Goal: Task Accomplishment & Management: Use online tool/utility

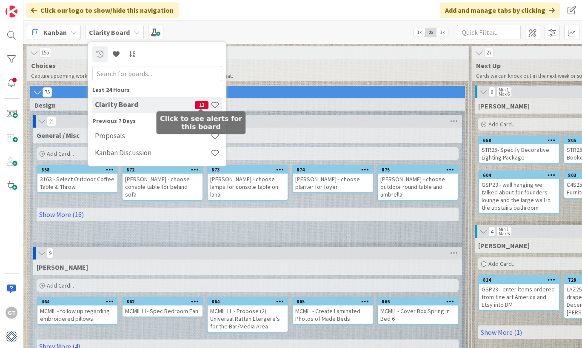
click at [196, 105] on span "12" at bounding box center [202, 105] width 14 height 8
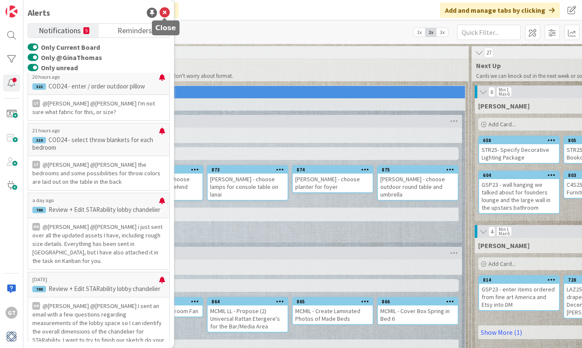
click at [164, 12] on icon at bounding box center [165, 13] width 10 height 10
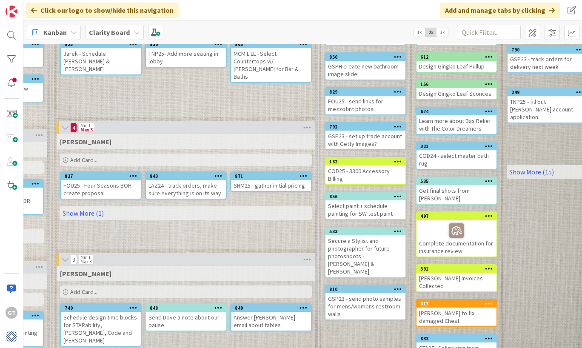
scroll to position [89, 686]
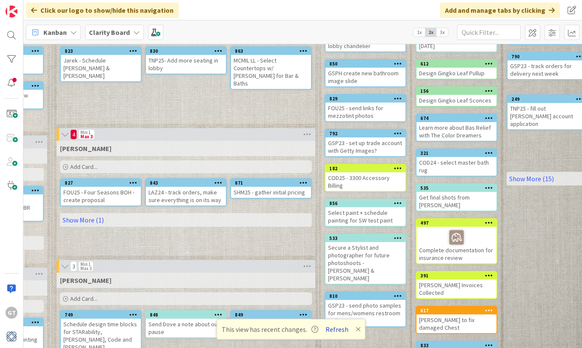
click at [339, 330] on button "Refresh" at bounding box center [337, 329] width 29 height 11
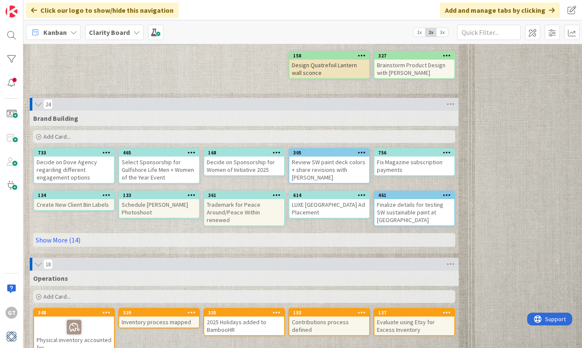
scroll to position [2399, 0]
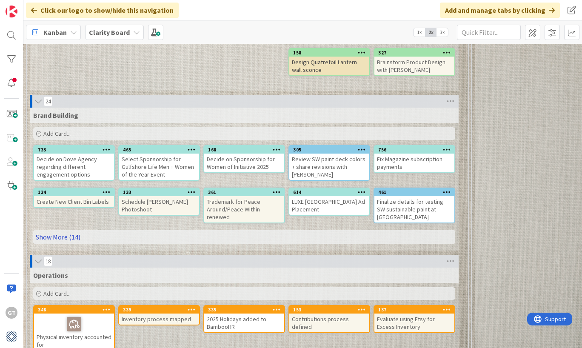
click at [56, 239] on link "Show More (14)" at bounding box center [244, 237] width 422 height 14
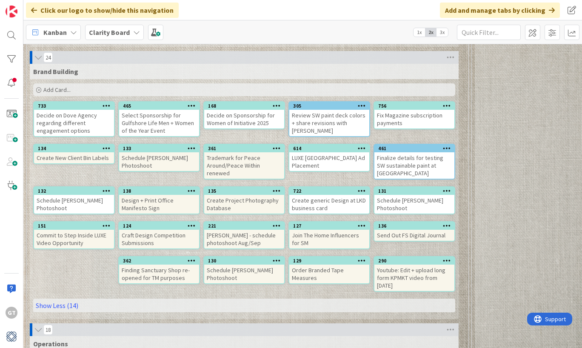
scroll to position [2443, 0]
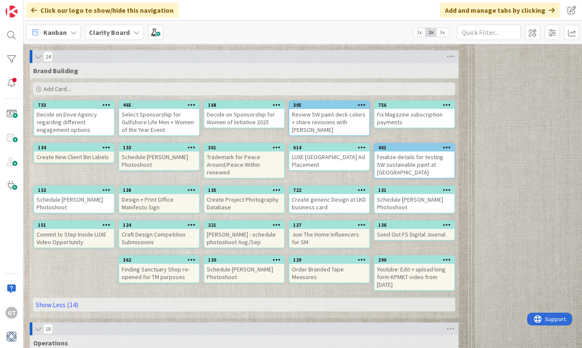
click at [59, 90] on span "Add Card..." at bounding box center [56, 89] width 27 height 8
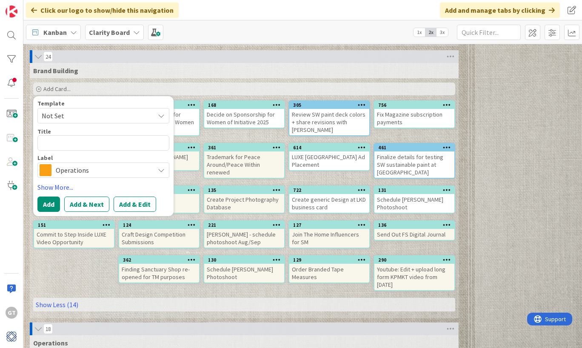
type textarea "x"
type textarea "P"
type textarea "x"
type textarea "Pr"
type textarea "x"
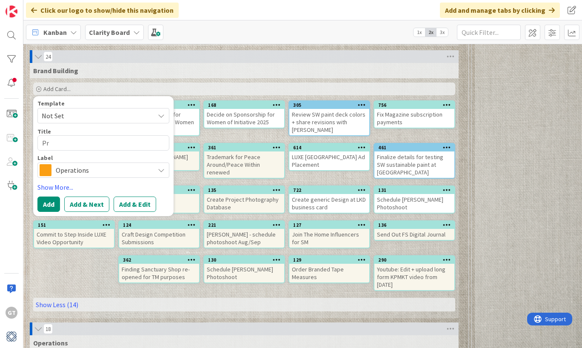
type textarea "Pro"
type textarea "x"
type textarea "Proj"
type textarea "x"
type textarea "Proje"
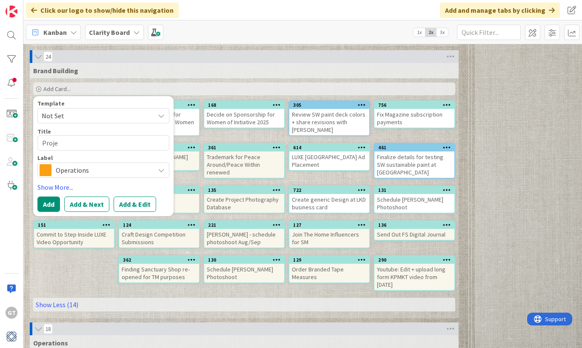
type textarea "x"
type textarea "Projec"
type textarea "x"
type textarea "Project"
type textarea "x"
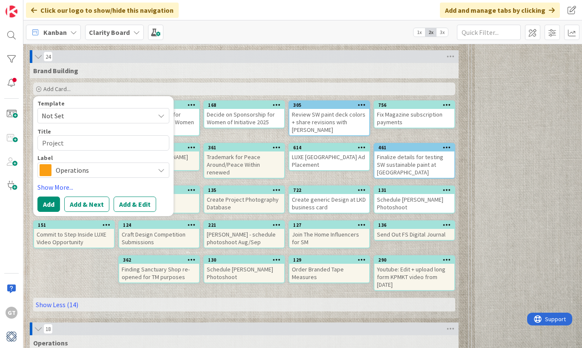
type textarea "Project"
type textarea "x"
type textarea "Project G"
type textarea "x"
type textarea "Project Gr"
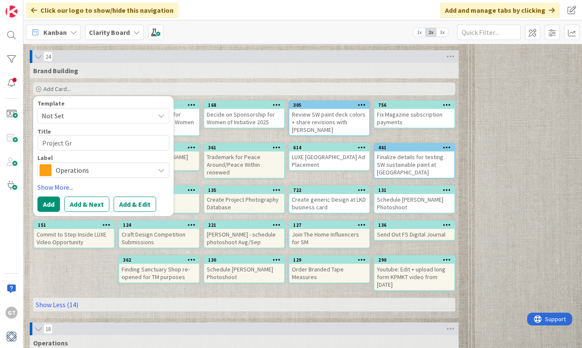
type textarea "x"
type textarea "Project Gra"
type textarea "x"
type textarea "Project Grat"
type textarea "x"
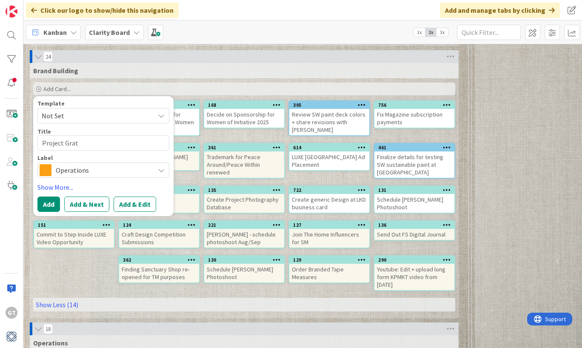
type textarea "Project Grati"
type textarea "x"
type textarea "Project Gratit"
type textarea "x"
type textarea "Project Gratitu"
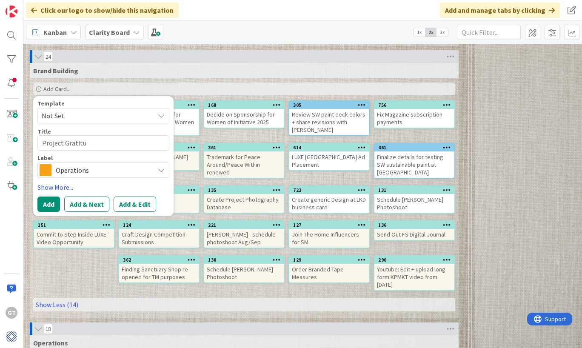
type textarea "x"
type textarea "Project Gratitur"
type textarea "x"
type textarea "Project Gratitu"
type textarea "x"
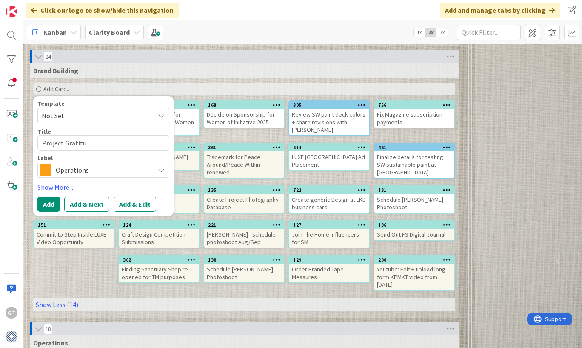
type textarea "Project Gratitud"
type textarea "x"
type textarea "Project Gratitude"
type textarea "x"
type textarea "Project Gratitude"
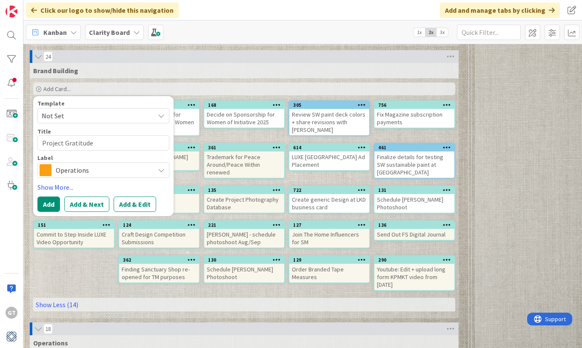
click at [79, 174] on span "Operations" at bounding box center [103, 170] width 94 height 12
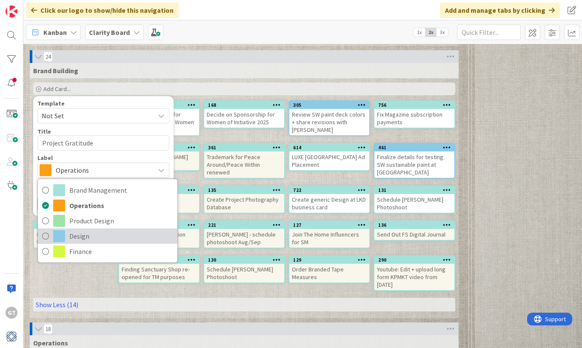
click at [46, 240] on icon at bounding box center [45, 236] width 7 height 13
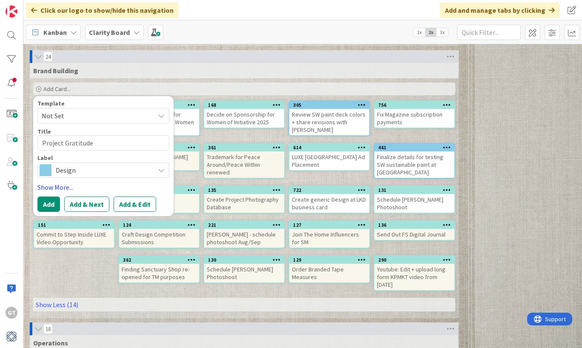
click at [62, 187] on link "Show More..." at bounding box center [103, 187] width 132 height 10
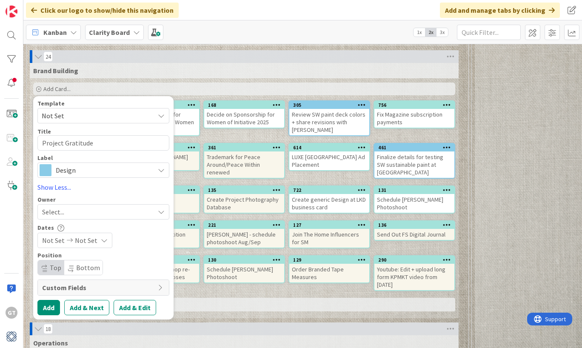
click at [91, 210] on div "Select..." at bounding box center [98, 212] width 112 height 10
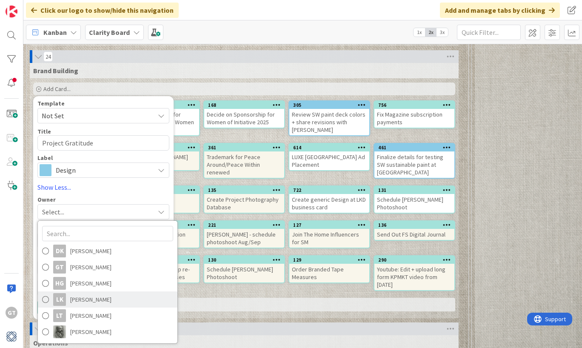
click at [45, 298] on span at bounding box center [45, 299] width 7 height 13
type textarea "x"
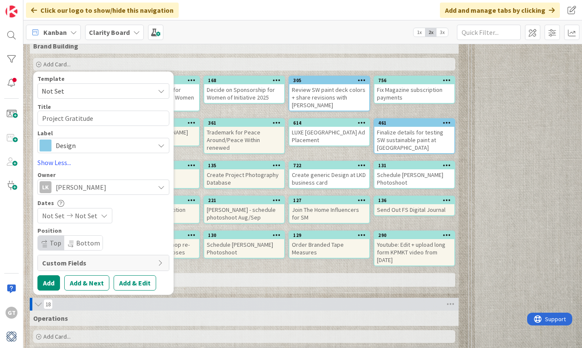
scroll to position [2471, 0]
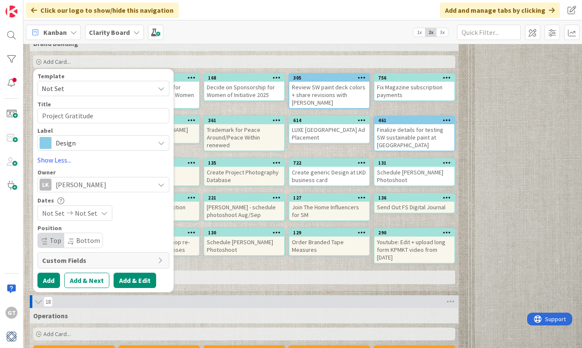
click at [132, 278] on button "Add & Edit" at bounding box center [135, 280] width 43 height 15
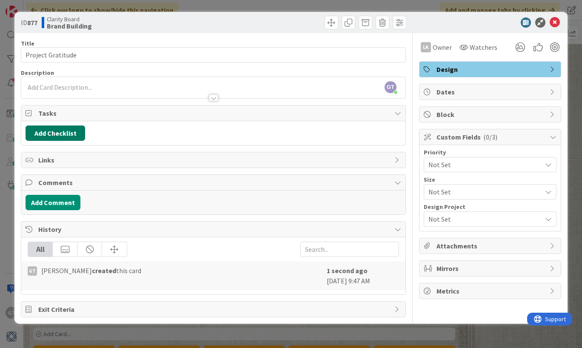
click at [54, 136] on button "Add Checklist" at bounding box center [56, 133] width 60 height 15
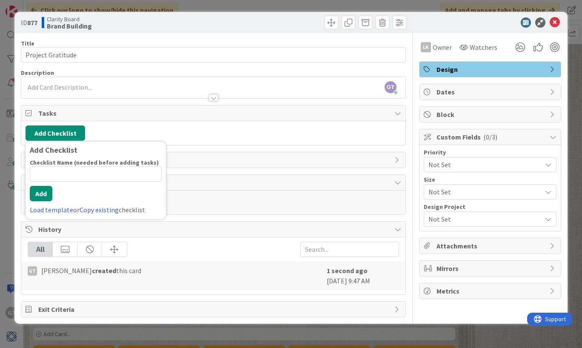
click at [57, 174] on input at bounding box center [96, 173] width 132 height 15
type input "L"
type input "R"
click at [193, 173] on div "Title 18 / 128 Project Gratitude Description GT [PERSON_NAME] just joined LK Ow…" at bounding box center [213, 175] width 385 height 284
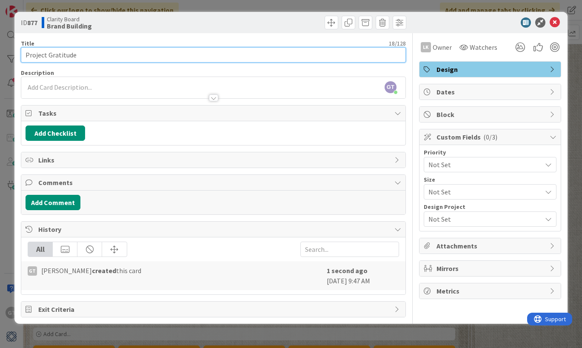
click at [95, 61] on input "Project Gratitude" at bounding box center [213, 54] width 385 height 15
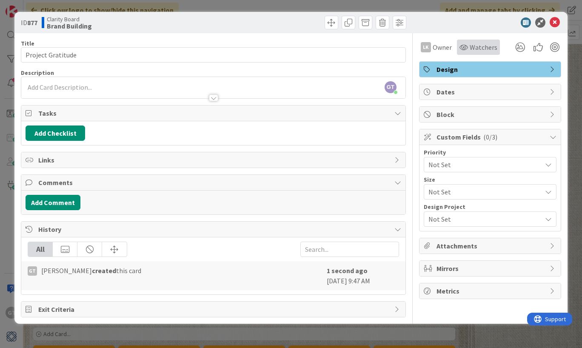
click at [478, 46] on span "Watchers" at bounding box center [484, 47] width 28 height 10
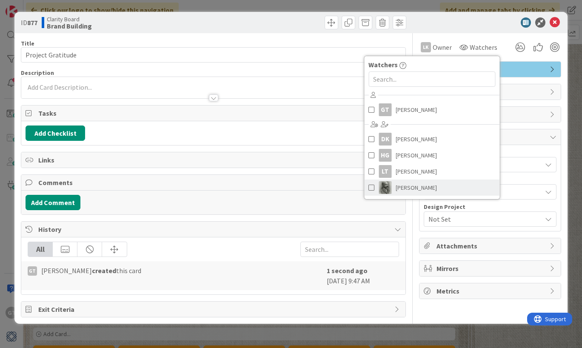
click at [374, 184] on link "[PERSON_NAME]" at bounding box center [431, 188] width 135 height 16
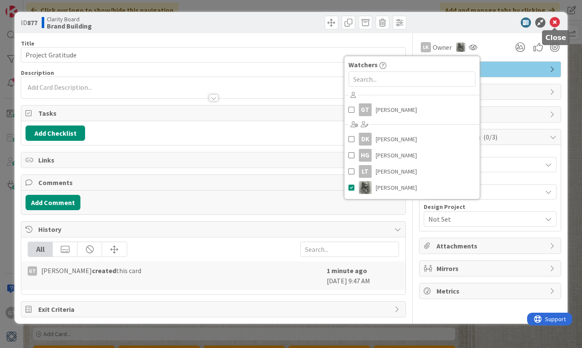
click at [555, 24] on icon at bounding box center [555, 22] width 10 height 10
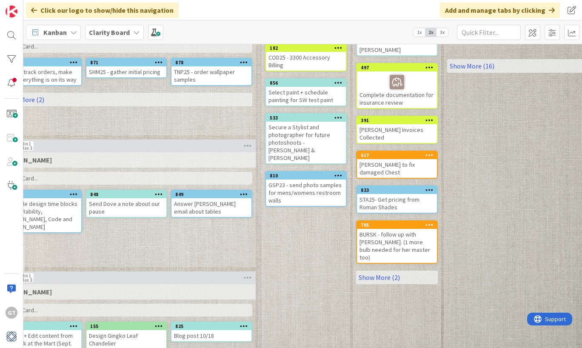
scroll to position [212, 746]
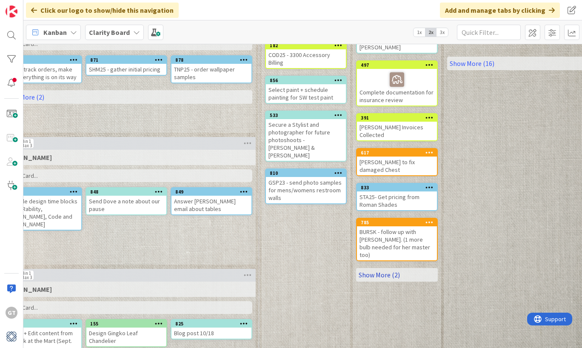
click at [374, 268] on link "Show More (2)" at bounding box center [397, 275] width 82 height 14
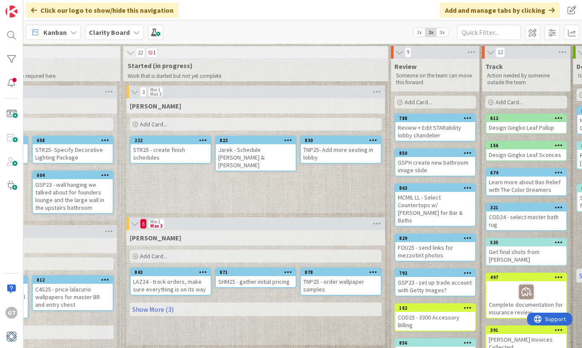
scroll to position [0, 616]
click at [148, 306] on link "Show More (3)" at bounding box center [256, 310] width 252 height 14
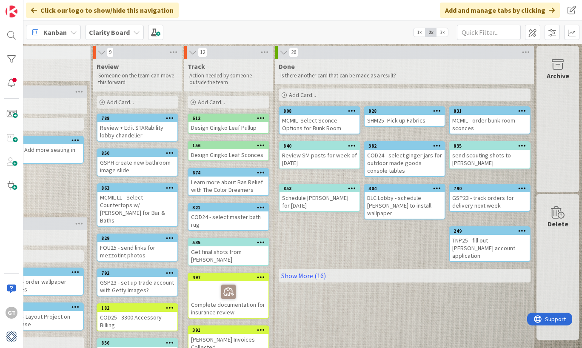
scroll to position [0, 914]
click at [302, 269] on link "Show More (16)" at bounding box center [405, 276] width 252 height 14
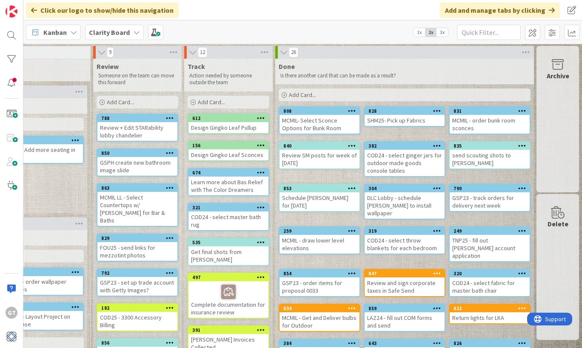
click at [117, 37] on span "Clarity Board" at bounding box center [109, 32] width 41 height 10
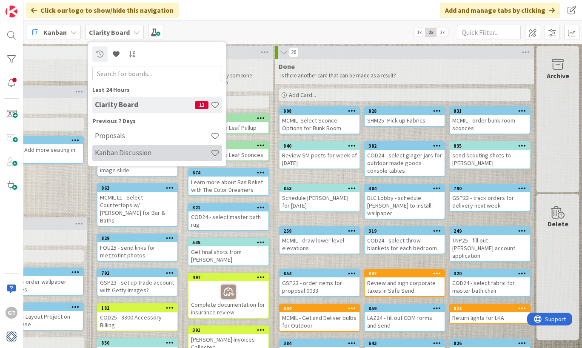
click at [121, 151] on h4 "Kanban Discussion" at bounding box center [153, 152] width 116 height 9
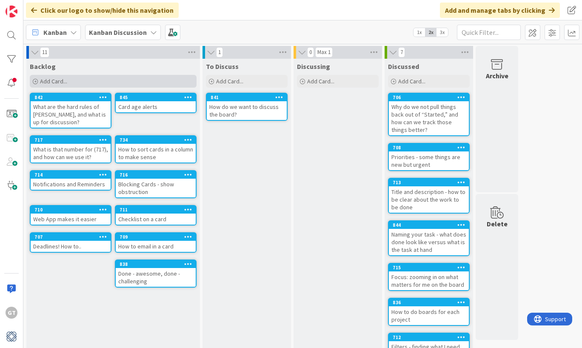
click at [50, 81] on span "Add Card..." at bounding box center [53, 81] width 27 height 8
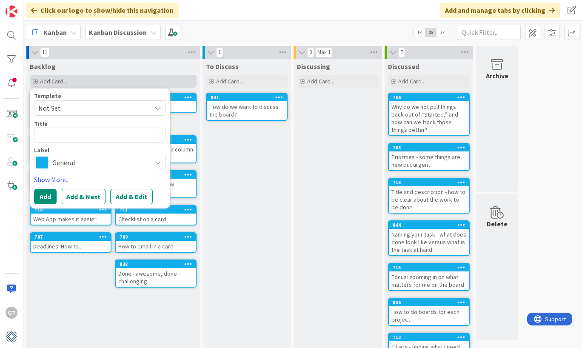
type textarea "x"
type textarea "H"
type textarea "x"
type textarea "Ho"
type textarea "x"
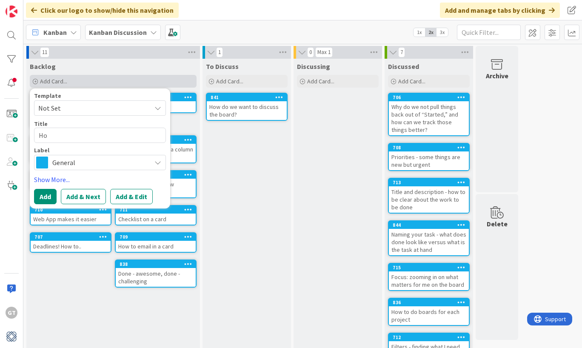
type textarea "How"
type textarea "x"
type textarea "How"
type textarea "x"
type textarea "How t"
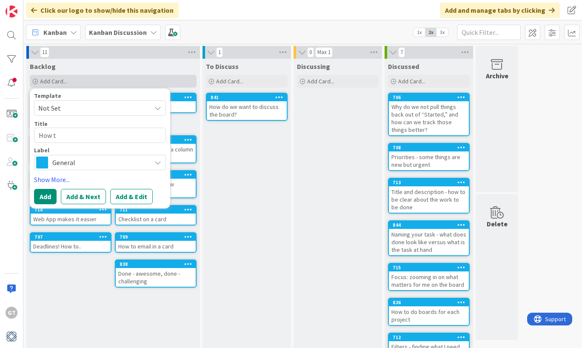
type textarea "x"
type textarea "How to"
type textarea "x"
type textarea "How to"
type textarea "x"
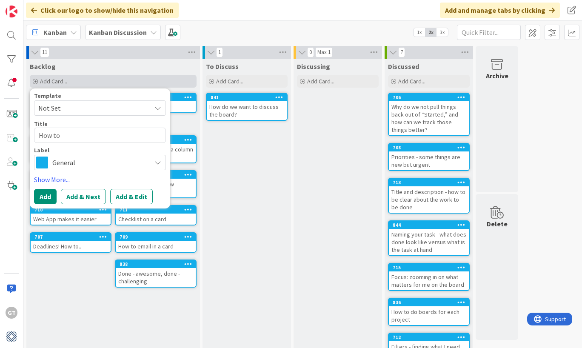
type textarea "How to a"
type textarea "x"
type textarea "How to ad"
type textarea "x"
type textarea "How to add"
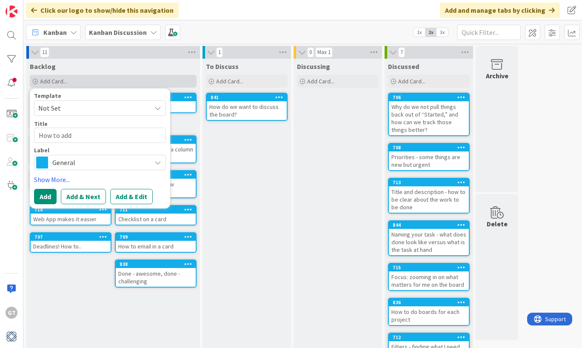
type textarea "x"
type textarea "How to adda"
type textarea "x"
type textarea "How to adda"
type textarea "x"
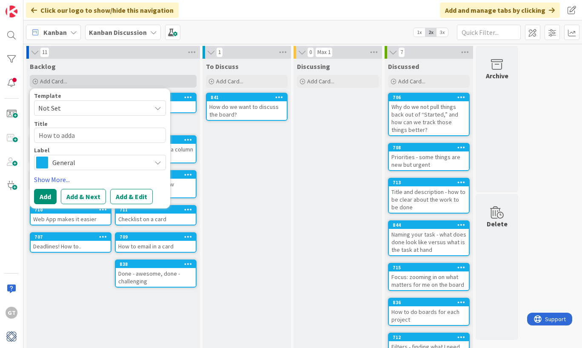
type textarea "How to adda"
type textarea "x"
type textarea "How to add"
type textarea "x"
type textarea "How to add"
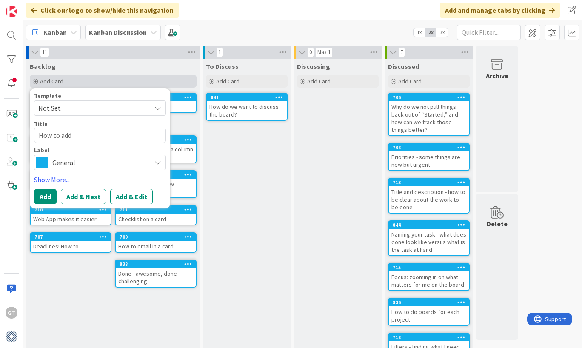
type textarea "x"
type textarea "How to add a"
type textarea "x"
type textarea "How to add a"
type textarea "x"
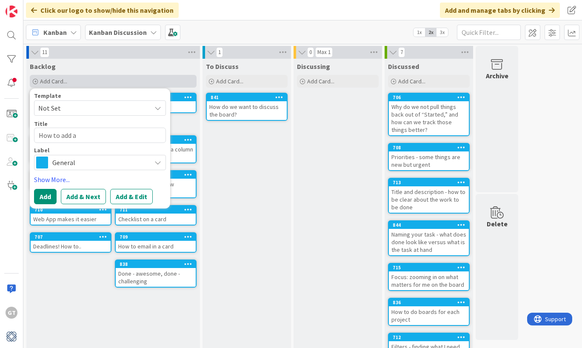
type textarea "How to add a t"
type textarea "x"
type textarea "How to add a to"
type textarea "x"
type textarea "How to add a tok"
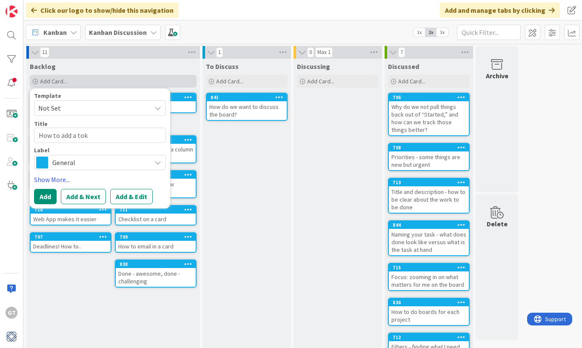
type textarea "x"
type textarea "How to add a toke"
type textarea "x"
type textarea "How to add a token"
type textarea "x"
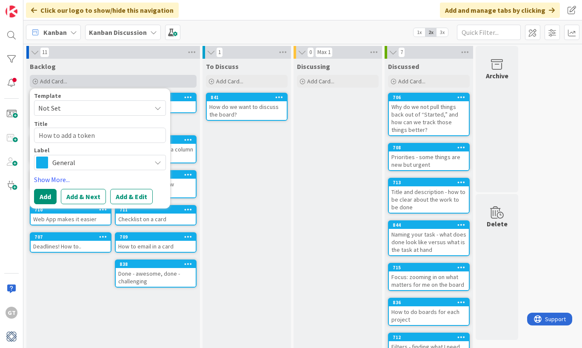
type textarea "How to add a token"
type textarea "x"
type textarea "How to add a token f"
type textarea "x"
type textarea "How to add a token fo"
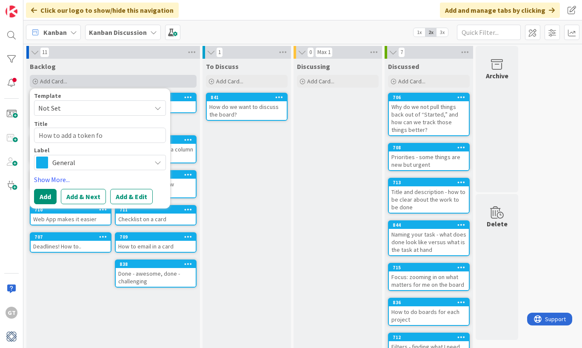
type textarea "x"
type textarea "How to add a token for"
type textarea "x"
type textarea "How to add a token for"
type textarea "x"
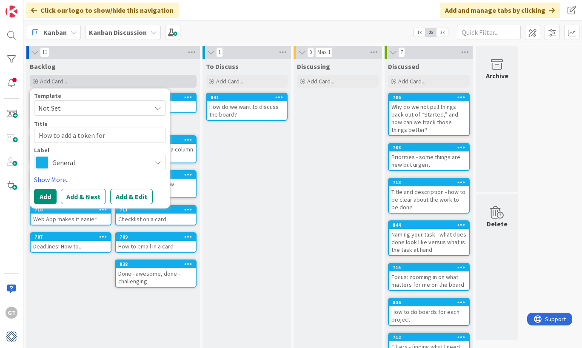
type textarea "How to add a token for C"
type textarea "x"
type textarea "How to add a token for Ch"
type textarea "x"
type textarea "How to add a token for Cha"
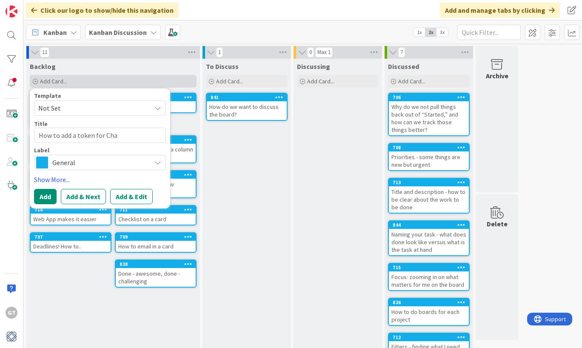
type textarea "x"
type textarea "How to add a token for Chal"
type textarea "x"
type textarea "How to add a token for Chall"
type textarea "x"
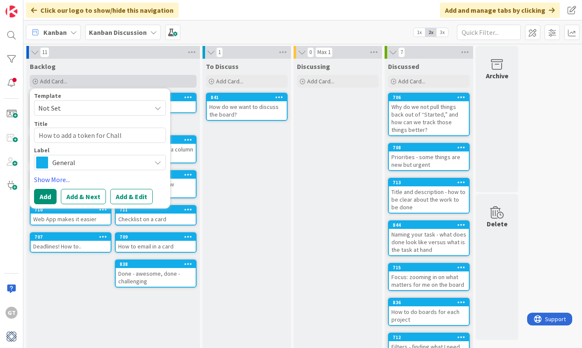
type textarea "How to add a token for Challe"
type textarea "x"
type textarea "How to add a token for Challen"
type textarea "x"
type textarea "How to add a token for Challeng"
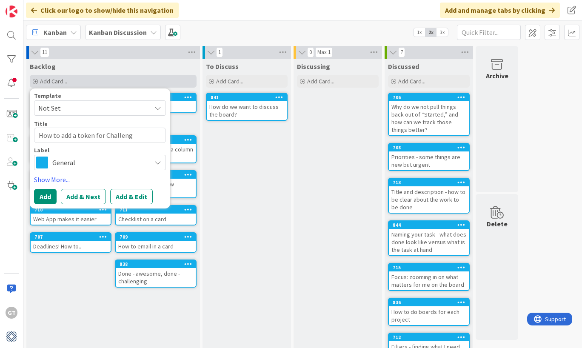
type textarea "x"
type textarea "How to add a token for Challenge"
type textarea "x"
type textarea "How to add a token for Challenges"
type textarea "x"
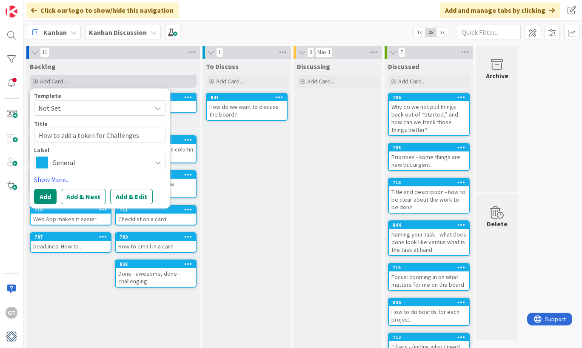
type textarea "How to add a token for Challenges"
type textarea "x"
type textarea "How to add a token for Challenges o"
type textarea "x"
type textarea "How to add a token for Challenges"
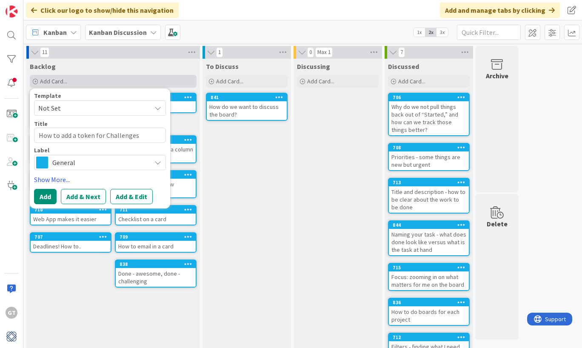
type textarea "x"
type textarea "How to add a token for Challenges i"
type textarea "x"
type textarea "How to add a token for Challenges in"
type textarea "x"
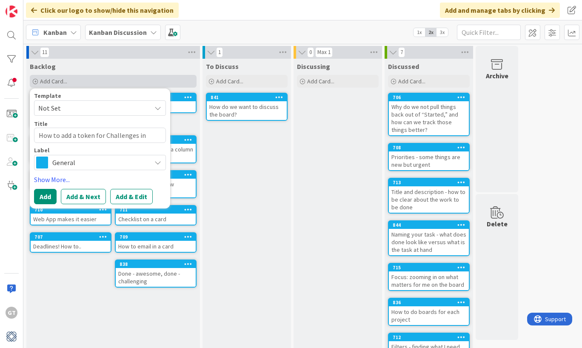
type textarea "How to add a token for Challenges in"
type textarea "x"
type textarea "How to add a token for Challenges in t"
type textarea "x"
type textarea "How to add a token for Challenges in th"
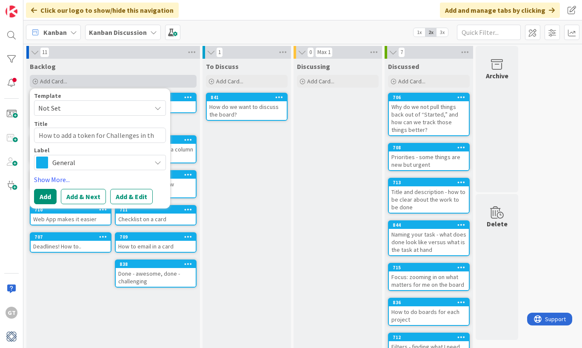
type textarea "x"
type textarea "How to add a token for Challenges in the"
type textarea "x"
type textarea "How to add a token for Challenges in the"
type textarea "x"
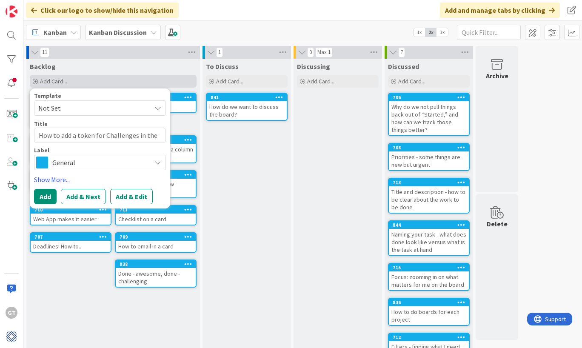
type textarea "How to add a token for Challenges in the D"
type textarea "x"
type textarea "How to add a token for Challenges in the Do"
type textarea "x"
type textarea "How to add a token for Challenges in the Don"
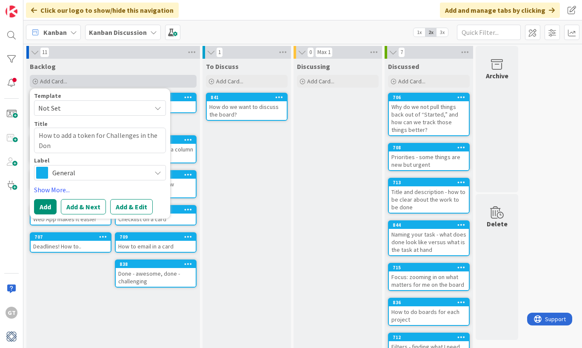
type textarea "x"
type textarea "How to add a token for Challenges in the Done"
type textarea "x"
type textarea "How to add a token for Challenges in the Done"
type textarea "x"
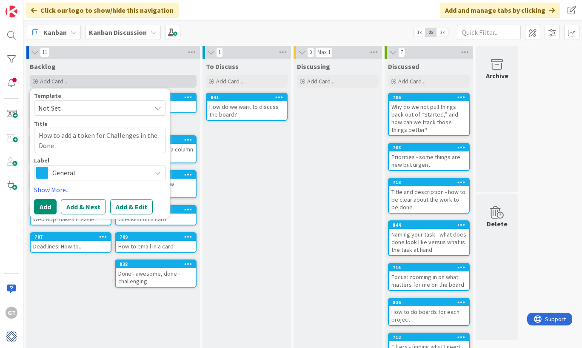
type textarea "How to add a token for Challenges in the Done C"
type textarea "x"
type textarea "How to add a token for Challenges in the Done Co"
type textarea "x"
type textarea "How to add a token for Challenges in the [GEOGRAPHIC_DATA]"
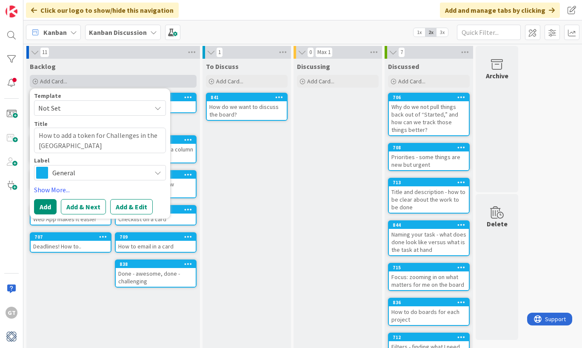
type textarea "x"
type textarea "How to add a token for Challenges in the [GEOGRAPHIC_DATA]"
type textarea "x"
type textarea "How to add a token for Challenges in the [GEOGRAPHIC_DATA]"
type textarea "x"
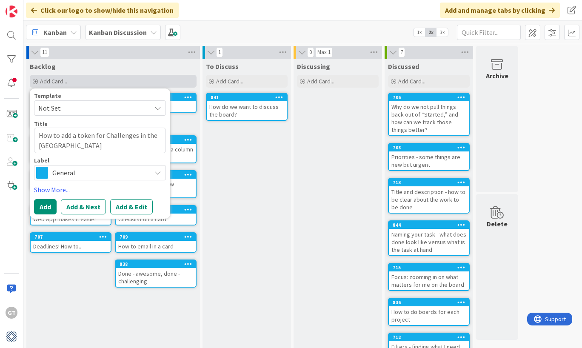
type textarea "How to add a token for Challenges in the Done Co"
type textarea "x"
type textarea "How to add a token for Challenges in the Done C"
type textarea "x"
type textarea "How to add a token for Challenges in the Done"
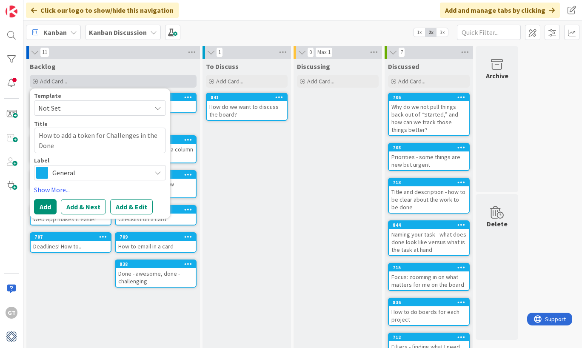
type textarea "x"
type textarea "How to add a token for Challenges in the Done"
type textarea "x"
type textarea "How to add a token for Challenges in the Don"
type textarea "x"
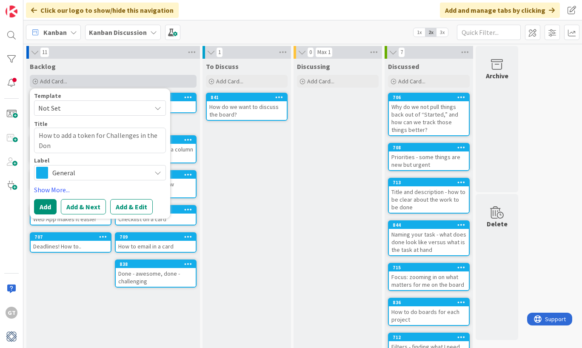
type textarea "How to add a token for Challenges in the Do"
type textarea "x"
type textarea "How to add a token for Challenges in the D"
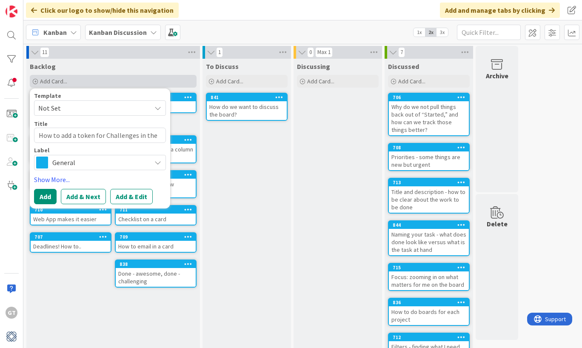
type textarea "x"
type textarea "How to add a token for Challenges in the"
type textarea "x"
type textarea "How to add a token for Challenges in the"
type textarea "x"
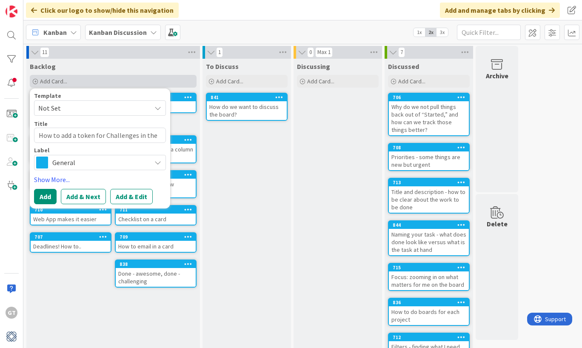
type textarea "How to add a token for Challenges in th"
type textarea "x"
type textarea "How to add a token for Challenges in t"
type textarea "x"
type textarea "How to add a token for Challenges in"
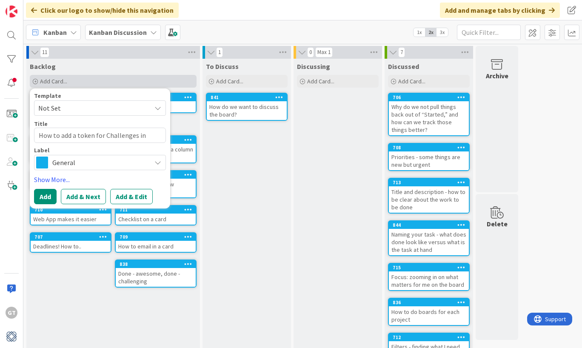
type textarea "x"
type textarea "How to add a token for Challenges in"
type textarea "x"
type textarea "How to add a token for Challenges i"
type textarea "x"
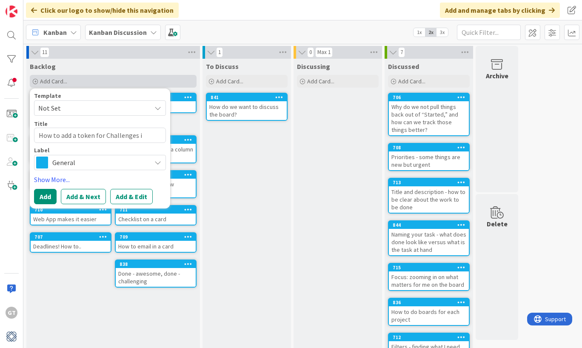
type textarea "How to add a token for Challenges"
type textarea "x"
type textarea "How to add a token for Challenges"
type textarea "x"
type textarea "How to add a token for Challenge"
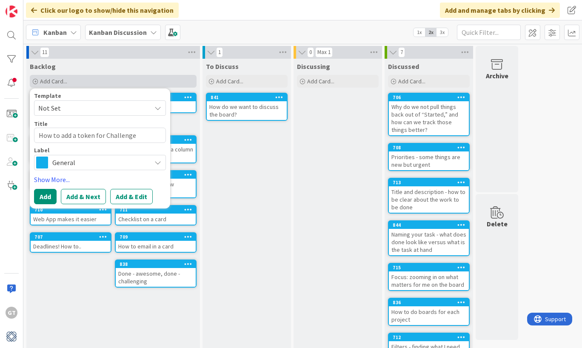
type textarea "x"
type textarea "How to add a token for Challeng"
type textarea "x"
type textarea "How to add a token for Challen"
type textarea "x"
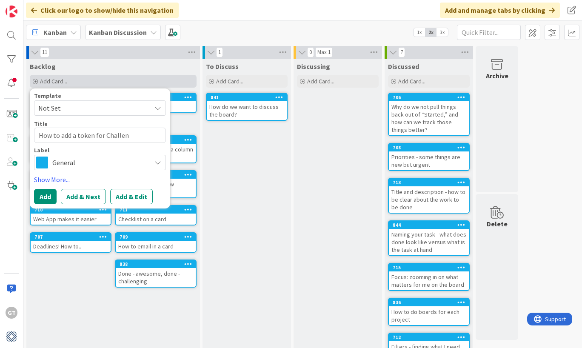
type textarea "How to add a token for Challe"
type textarea "x"
type textarea "How to add a token for Chall"
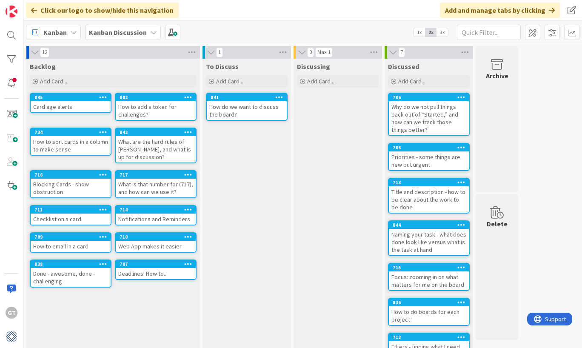
click at [103, 300] on div "Backlog Add Card... Template Not Set Title 0 / 128 Label General Show More... A…" at bounding box center [113, 213] width 174 height 309
click at [41, 78] on span "Add Card..." at bounding box center [53, 81] width 27 height 8
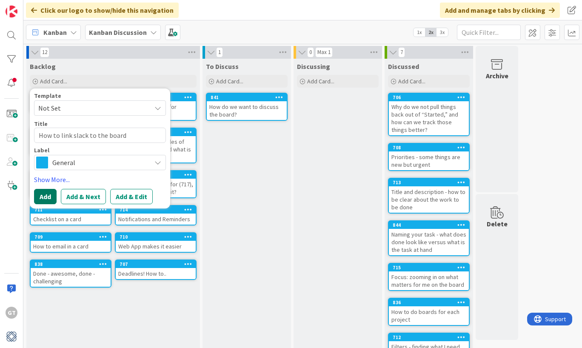
click at [49, 200] on button "Add" at bounding box center [45, 196] width 23 height 15
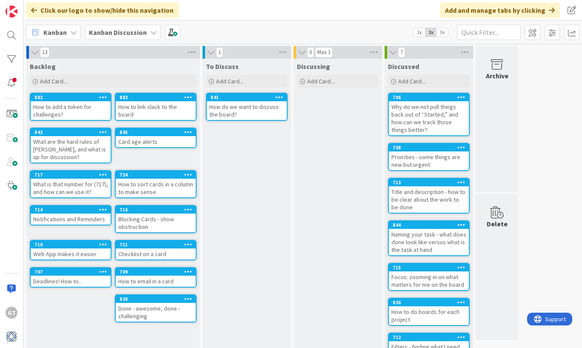
click at [123, 34] on b "Kanban Discussion" at bounding box center [118, 32] width 58 height 9
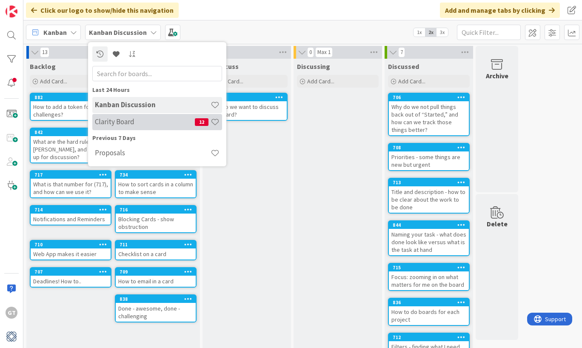
click at [137, 120] on h4 "Clarity Board" at bounding box center [145, 121] width 100 height 9
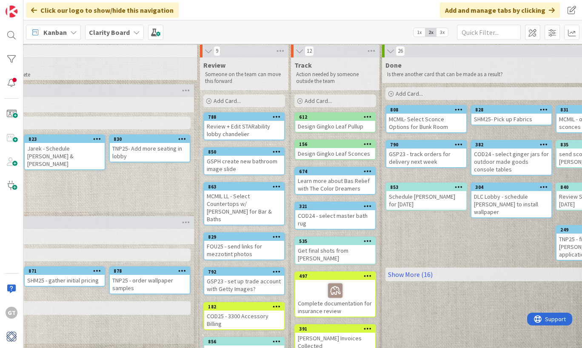
scroll to position [1, 807]
click at [118, 34] on b "Clarity Board" at bounding box center [109, 32] width 41 height 9
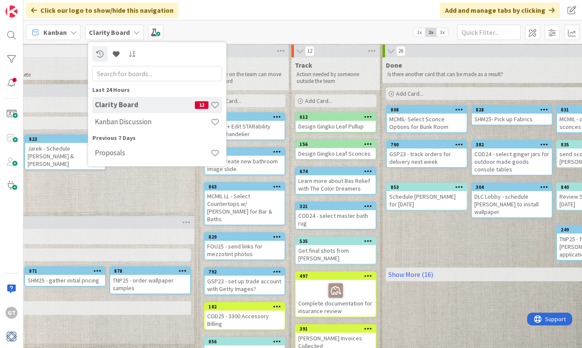
click at [119, 27] on span "Clarity Board" at bounding box center [109, 32] width 41 height 10
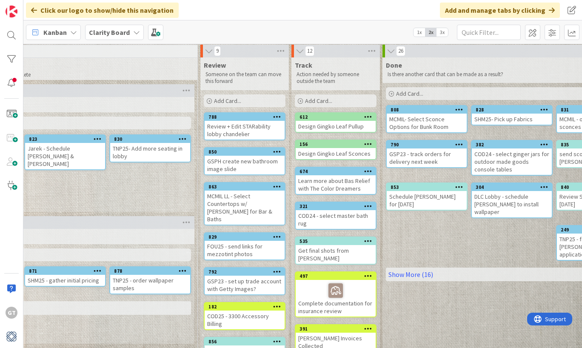
click at [117, 31] on b "Clarity Board" at bounding box center [109, 32] width 41 height 9
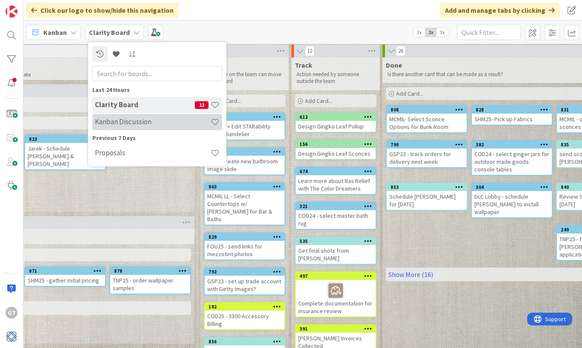
click at [112, 120] on h4 "Kanban Discussion" at bounding box center [153, 121] width 116 height 9
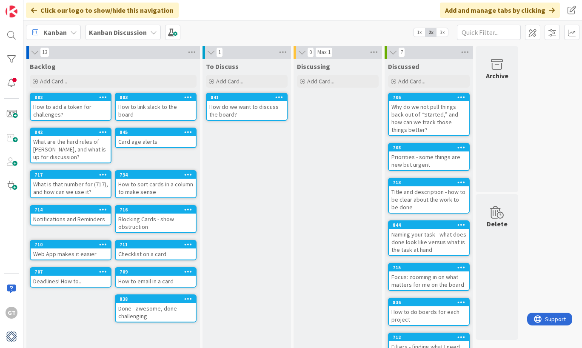
click at [77, 109] on div "How to add a token for challenges?" at bounding box center [71, 110] width 80 height 19
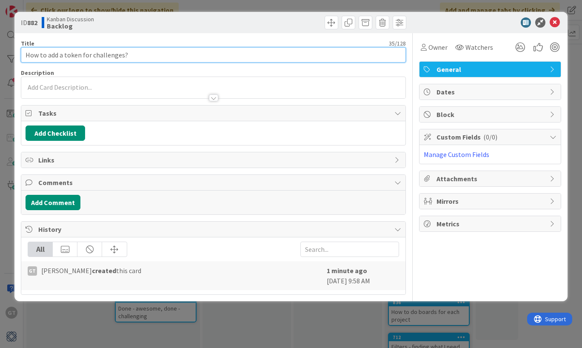
click at [174, 60] on input "How to add a token for challenges?" at bounding box center [213, 54] width 385 height 15
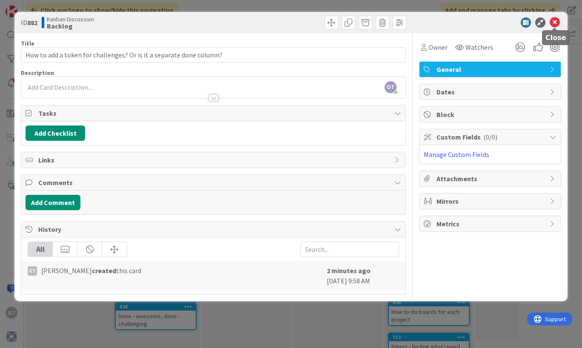
click at [561, 20] on div "ID 882 Kanban Discussion Backlog" at bounding box center [290, 22] width 553 height 21
click at [558, 20] on icon at bounding box center [555, 22] width 10 height 10
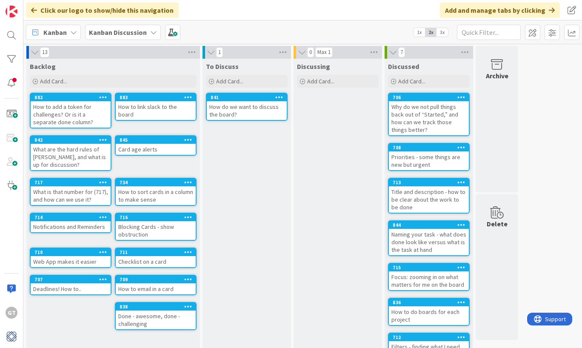
click at [108, 37] on div "Kanban Discussion" at bounding box center [123, 32] width 76 height 15
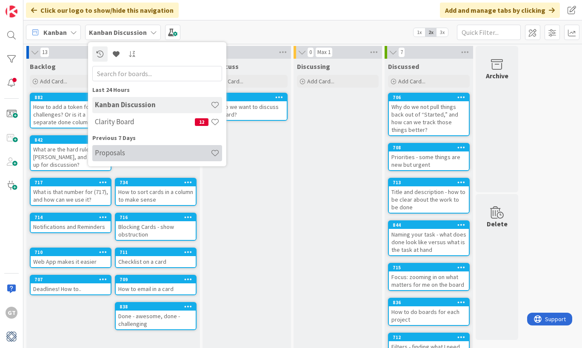
click at [120, 152] on h4 "Proposals" at bounding box center [153, 152] width 116 height 9
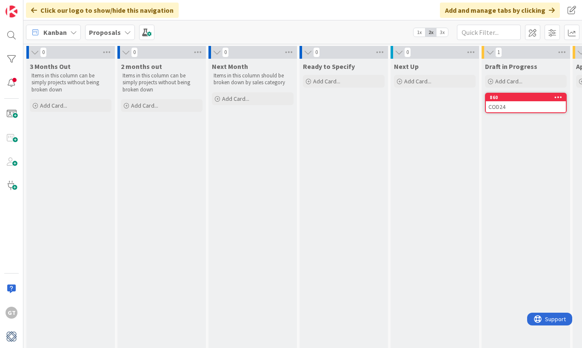
click at [125, 33] on icon at bounding box center [127, 32] width 7 height 7
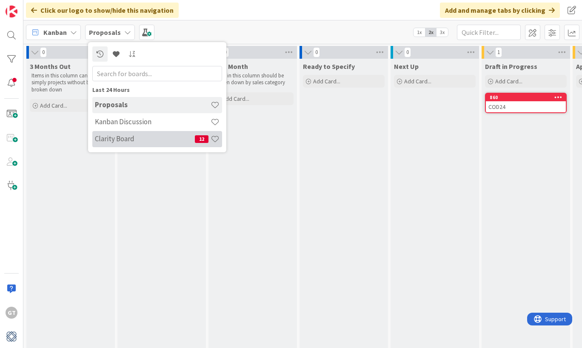
click at [120, 139] on h4 "Clarity Board" at bounding box center [145, 138] width 100 height 9
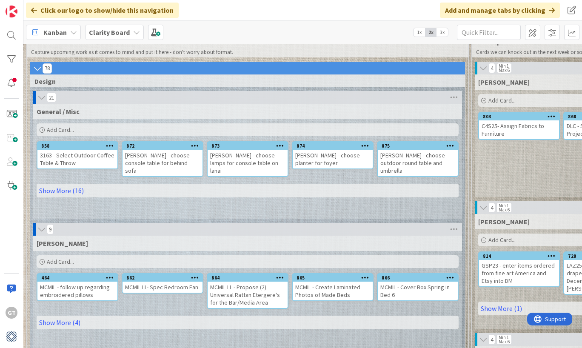
scroll to position [48, 0]
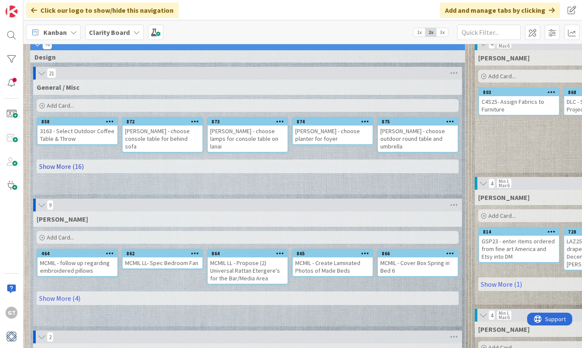
click at [68, 160] on link "Show More (16)" at bounding box center [248, 167] width 422 height 14
